Goal: Obtain resource: Obtain resource

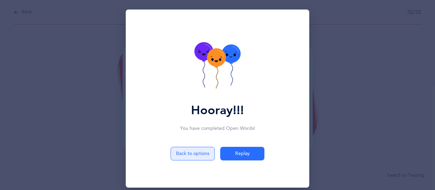
click at [183, 153] on button "Back to options" at bounding box center [192, 154] width 44 height 14
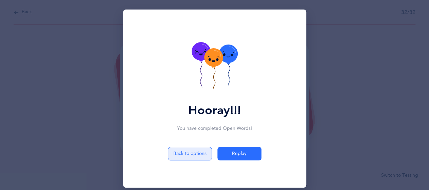
select select "27"
select select "28"
select select "1"
select select "single"
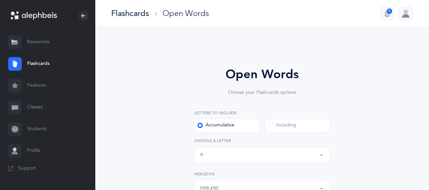
click at [39, 14] on icon at bounding box center [39, 16] width 35 height 8
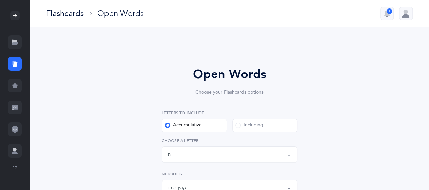
click at [19, 46] on div at bounding box center [15, 42] width 14 height 14
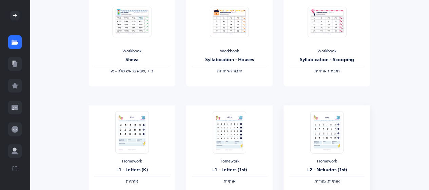
scroll to position [136, 0]
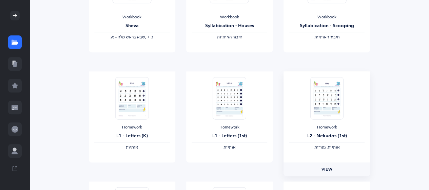
click at [331, 171] on span "View" at bounding box center [327, 169] width 11 height 6
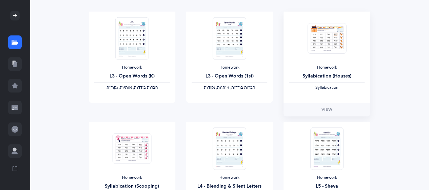
scroll to position [339, 0]
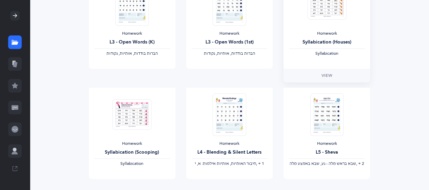
click at [306, 27] on div "Homework Syllabication (Houses) Syllabication" at bounding box center [327, 23] width 87 height 91
click at [326, 74] on span "View" at bounding box center [327, 75] width 11 height 6
